Goal: Check status: Check status

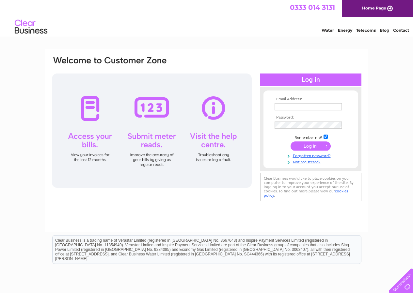
type input "[EMAIL_ADDRESS][DOMAIN_NAME]"
click at [315, 147] on input "submit" at bounding box center [311, 145] width 40 height 9
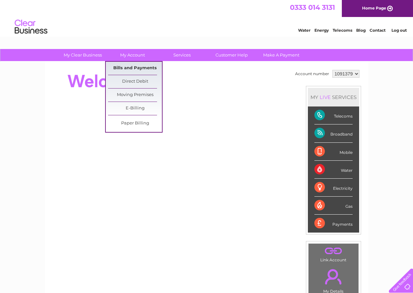
click at [135, 67] on link "Bills and Payments" at bounding box center [135, 68] width 54 height 13
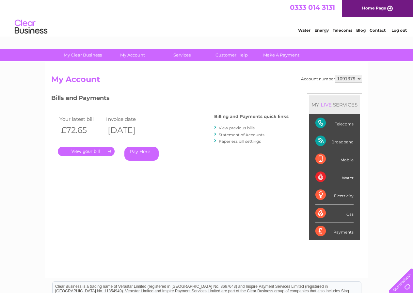
click at [85, 152] on link "." at bounding box center [86, 151] width 57 height 9
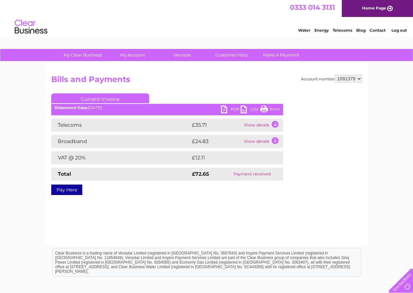
click at [266, 109] on link "Print" at bounding box center [270, 110] width 20 height 9
click at [274, 123] on td "Show details" at bounding box center [262, 125] width 41 height 13
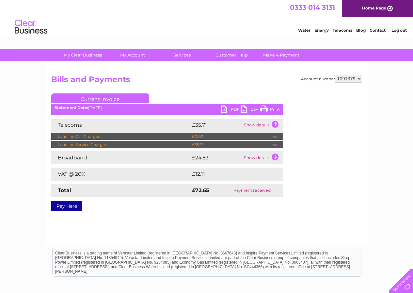
click at [276, 144] on td at bounding box center [278, 145] width 10 height 8
